Goal: Find specific page/section: Find specific page/section

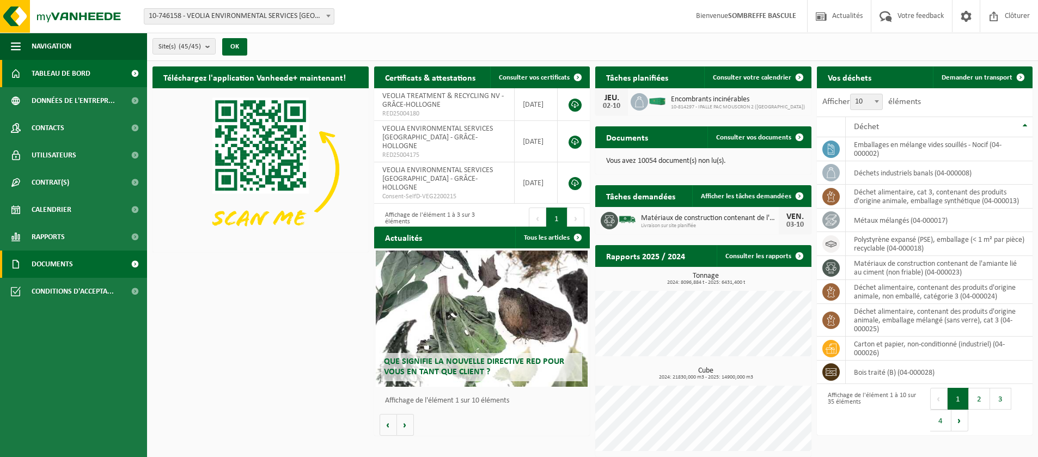
click at [66, 265] on span "Documents" at bounding box center [52, 263] width 41 height 27
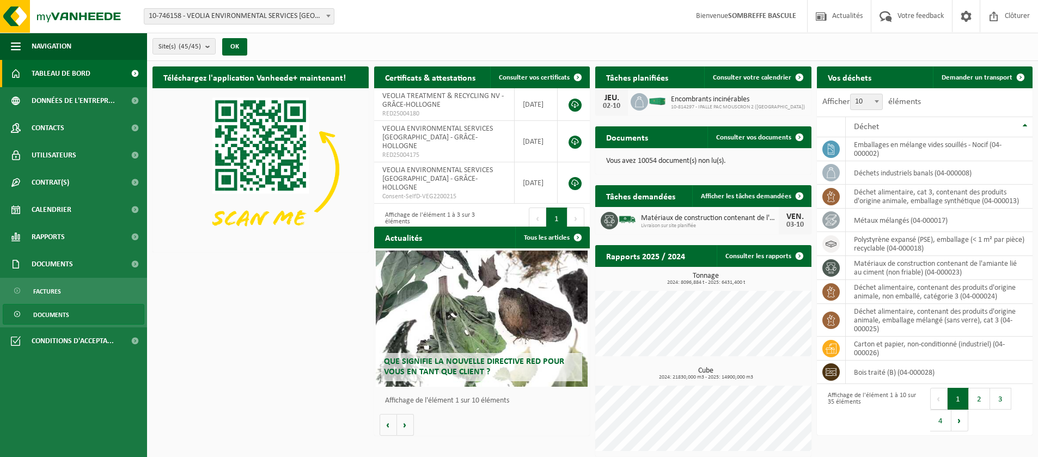
click at [46, 321] on span "Documents" at bounding box center [51, 314] width 36 height 21
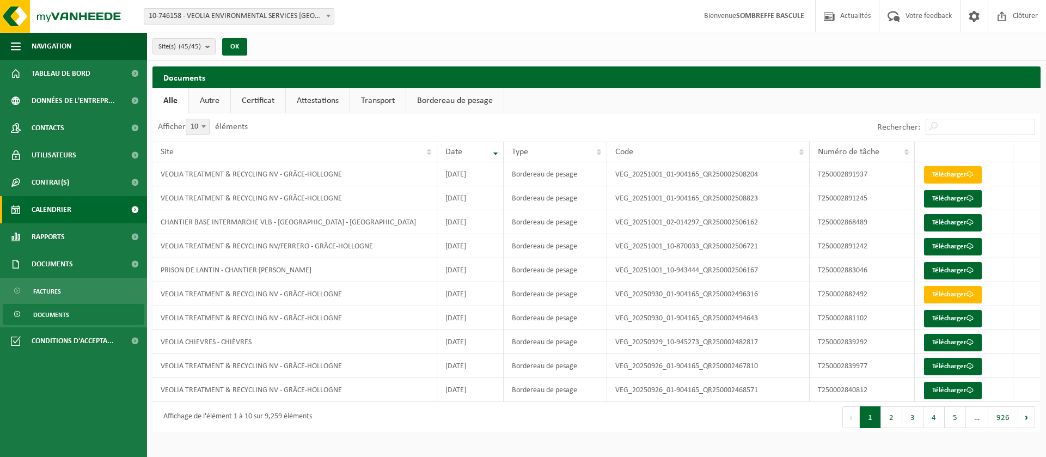
click at [55, 206] on span "Calendrier" at bounding box center [52, 209] width 40 height 27
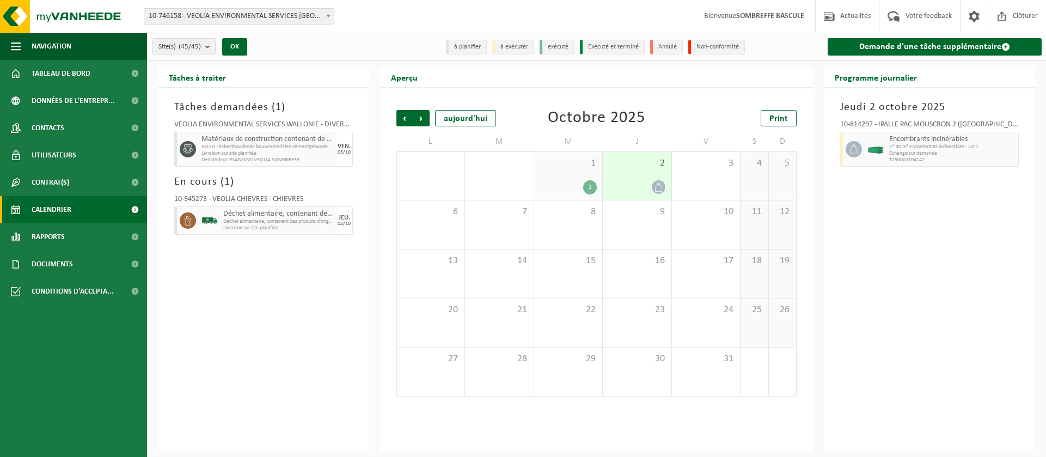
click at [579, 186] on div "2" at bounding box center [568, 187] width 58 height 14
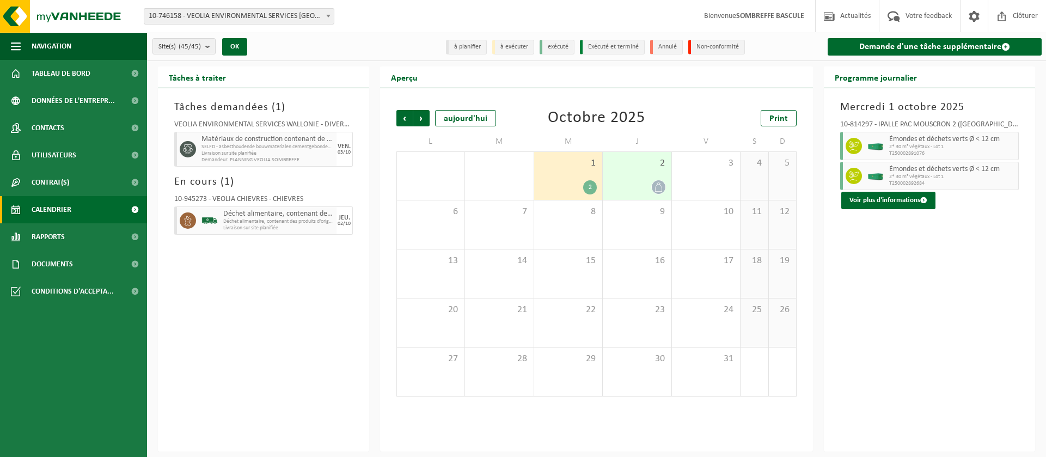
click at [633, 179] on div "2" at bounding box center [637, 176] width 69 height 48
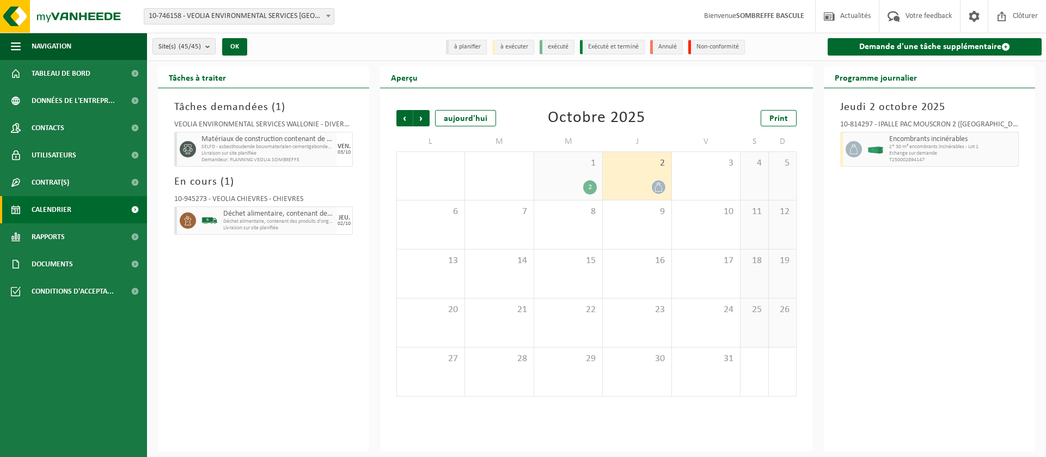
click at [575, 183] on div "2" at bounding box center [568, 187] width 58 height 14
